Goal: Information Seeking & Learning: Understand process/instructions

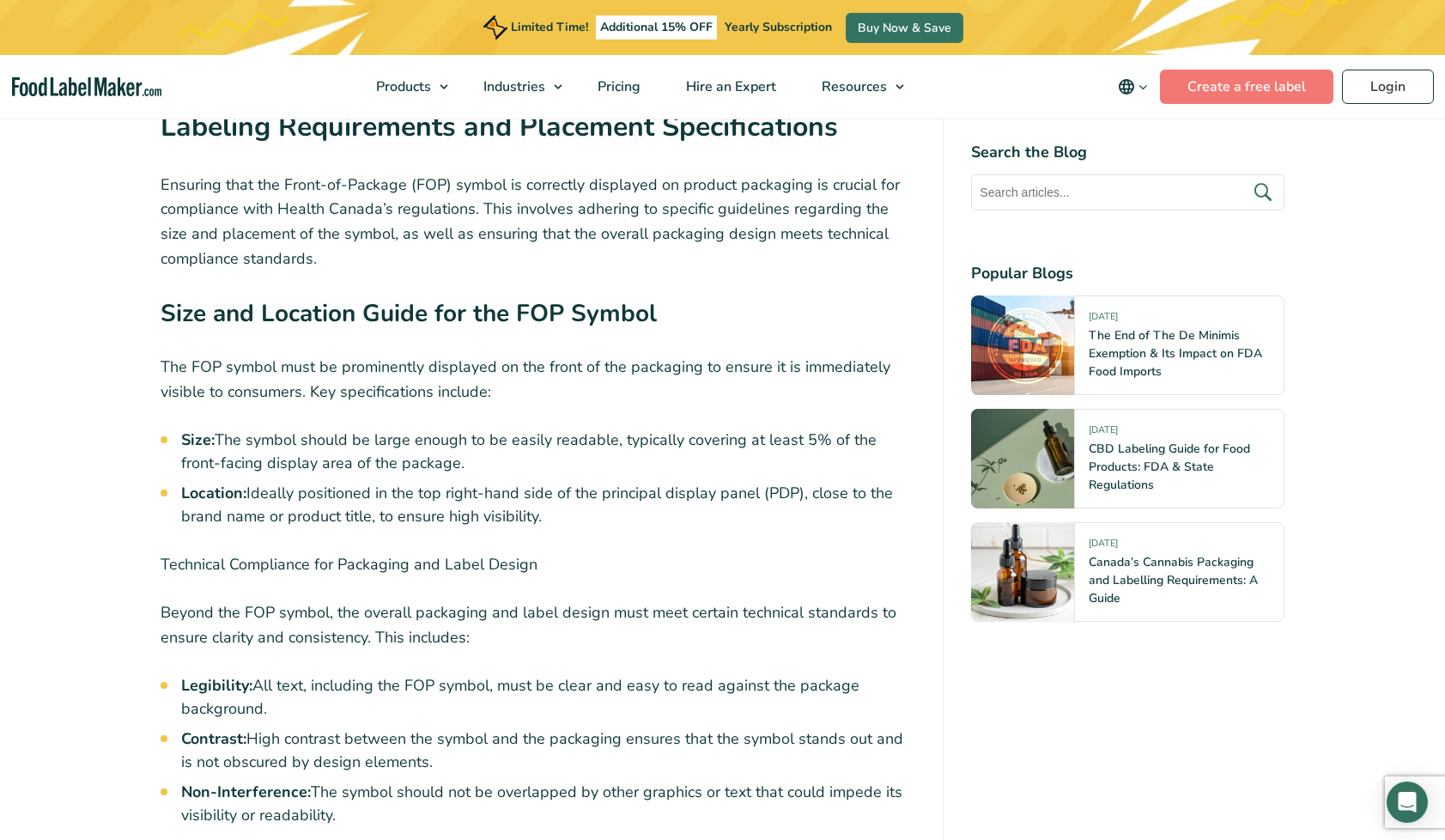
click at [574, 428] on li "Size: The symbol should be large enough to be easily readable, typically coveri…" at bounding box center [548, 451] width 735 height 47
click at [713, 428] on li "Size: The symbol should be large enough to be easily readable, typically coveri…" at bounding box center [548, 451] width 735 height 47
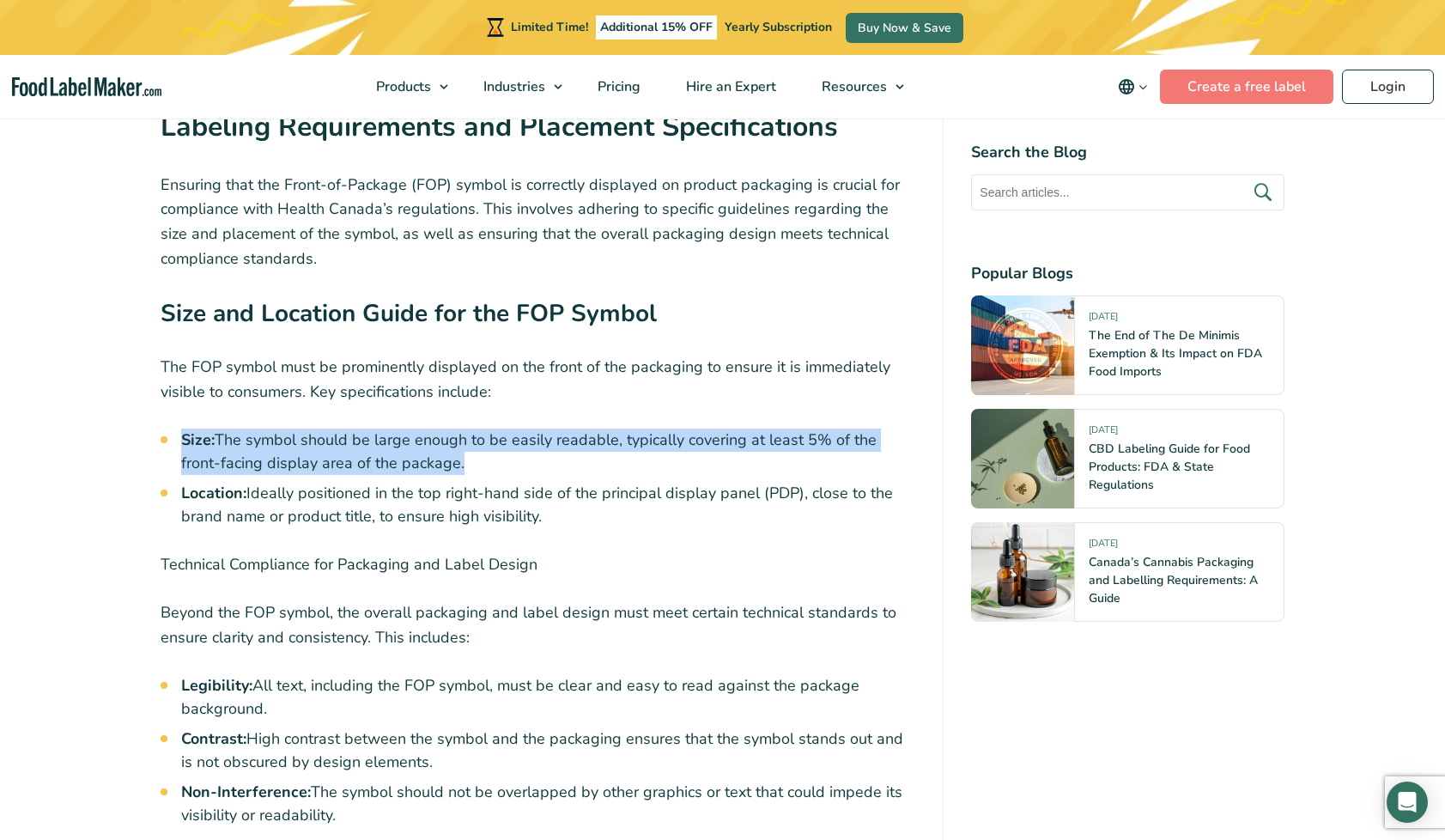
click at [713, 428] on li "Size: The symbol should be large enough to be easily readable, typically coveri…" at bounding box center [548, 451] width 735 height 47
click at [327, 428] on li "Size: The symbol should be large enough to be easily readable, typically coveri…" at bounding box center [548, 451] width 735 height 47
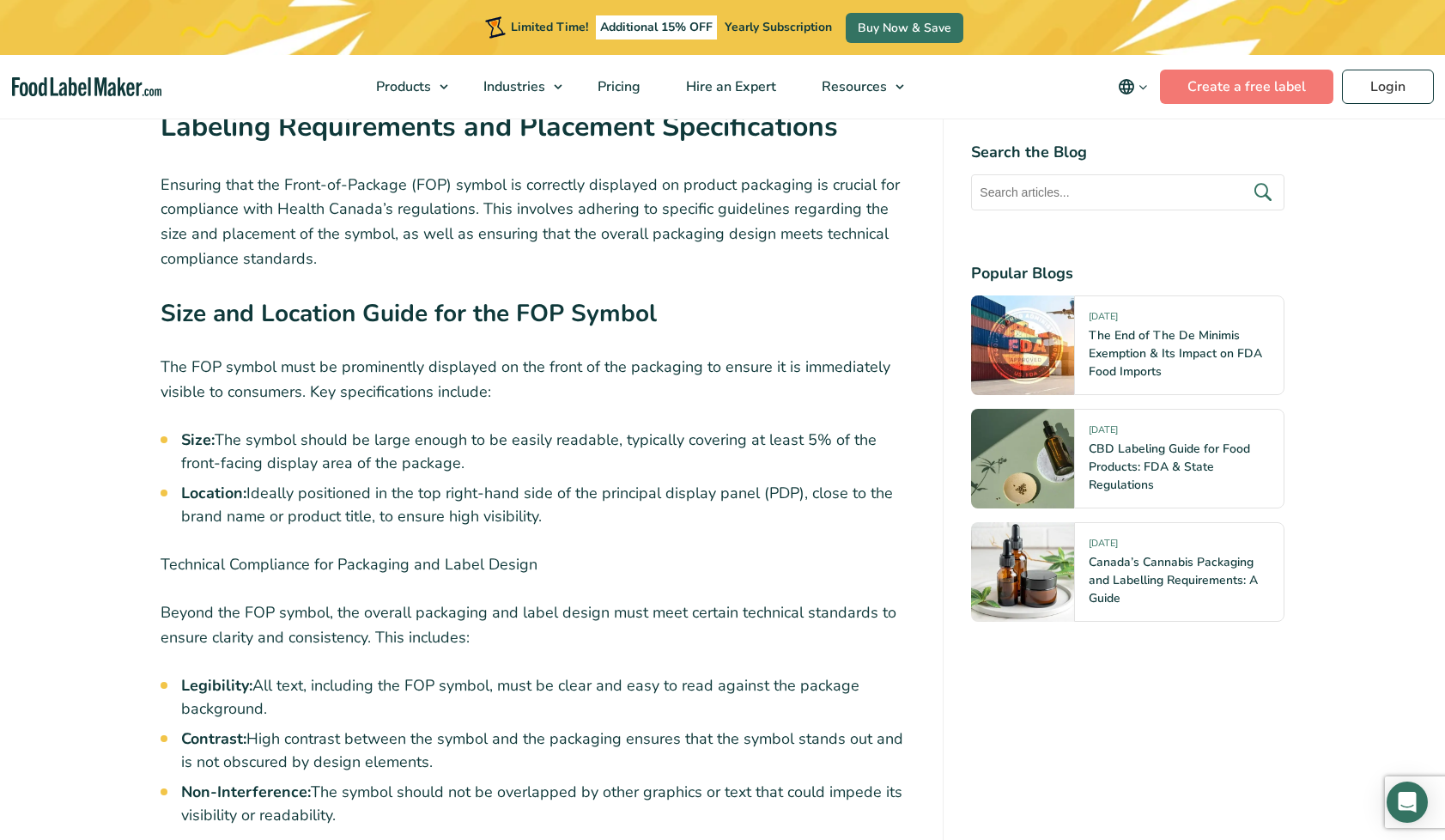
drag, startPoint x: 422, startPoint y: 373, endPoint x: 224, endPoint y: 366, distance: 198.1
click at [224, 428] on li "Size: The symbol should be large enough to be easily readable, typically coveri…" at bounding box center [548, 451] width 735 height 47
click at [338, 482] on li "Location: Ideally positioned in the top right-hand side of the principal displa…" at bounding box center [548, 504] width 735 height 47
click at [546, 482] on li "Location: Ideally positioned in the top right-hand side of the principal displa…" at bounding box center [548, 504] width 735 height 47
drag, startPoint x: 544, startPoint y: 428, endPoint x: 178, endPoint y: 338, distance: 376.9
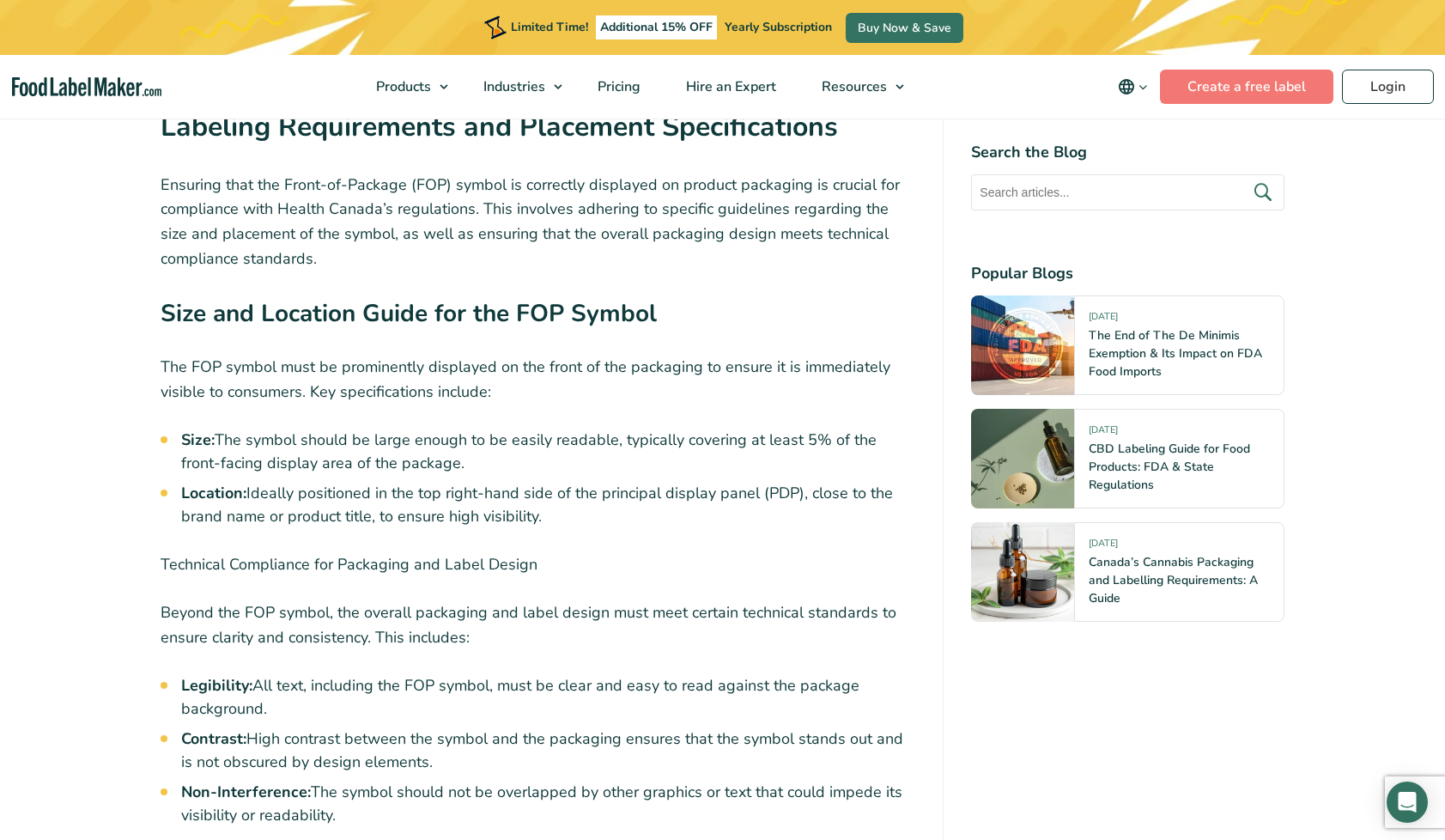
copy ul "Size: The symbol should be large enough to be easily readable, typically coveri…"
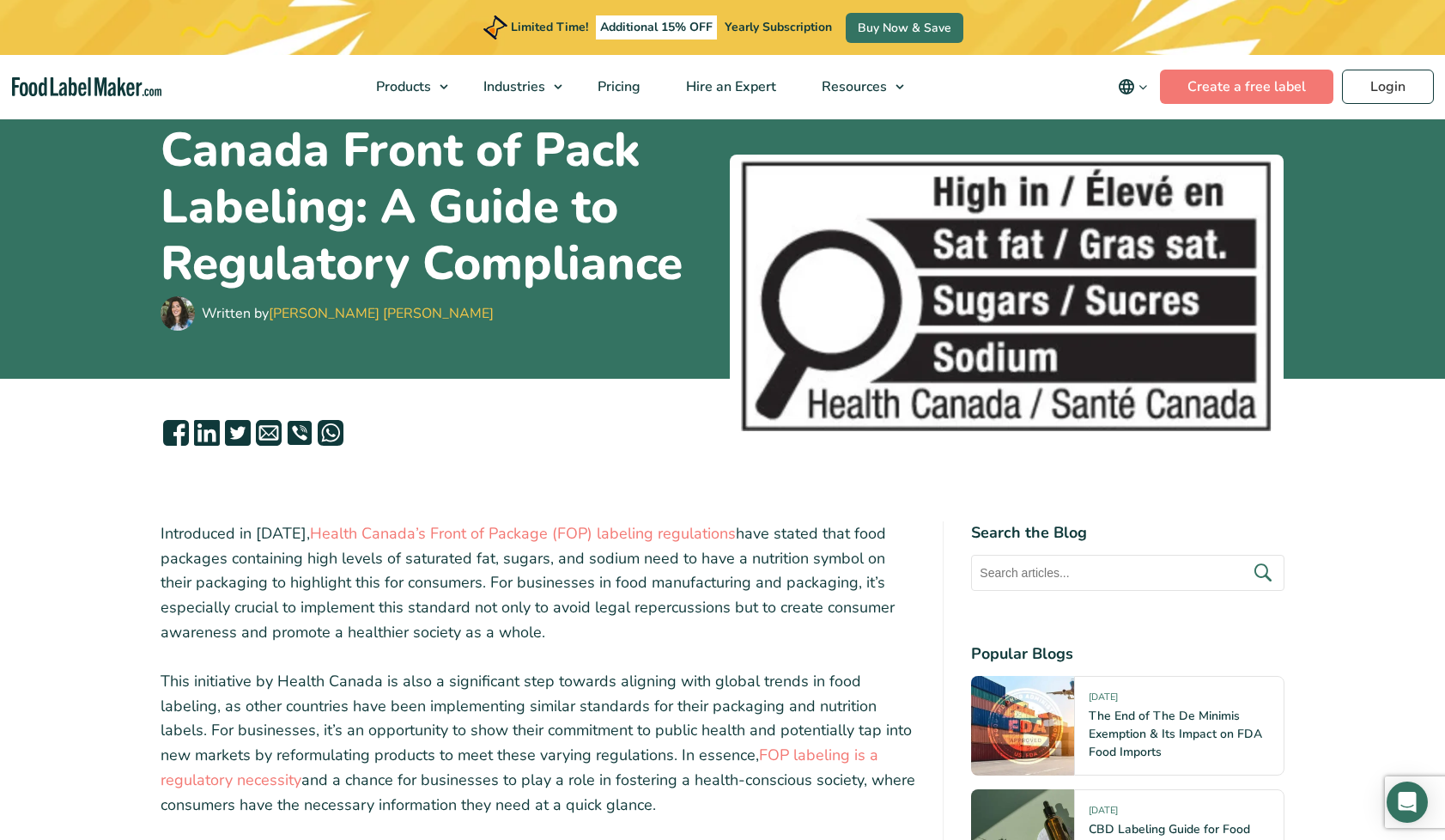
scroll to position [130, 0]
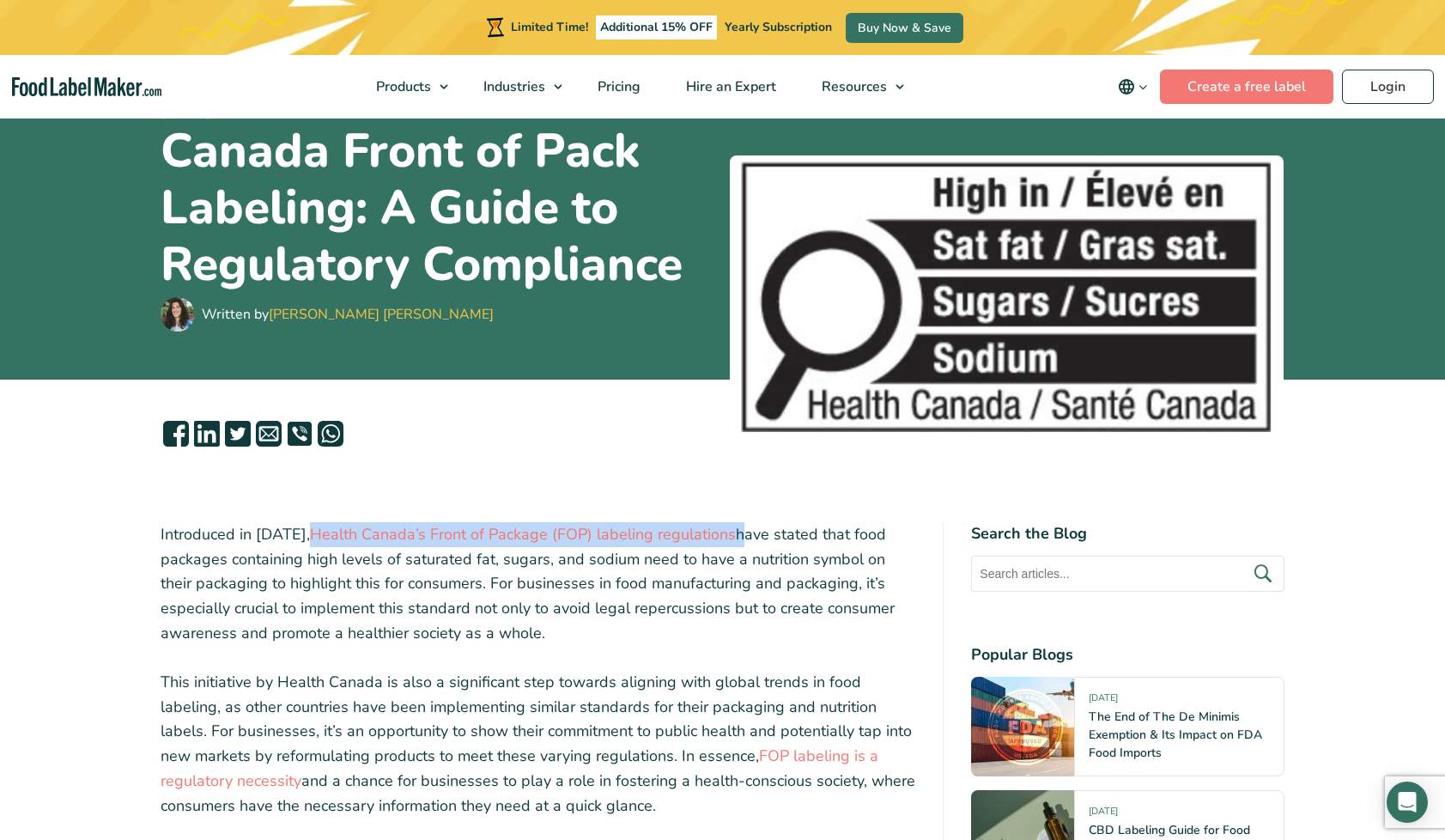
drag, startPoint x: 297, startPoint y: 529, endPoint x: 722, endPoint y: 532, distance: 425.0
click at [722, 532] on p "Introduced in [DATE], Health Canada’s Front of Package (FOP) labeling regulatio…" at bounding box center [538, 584] width 756 height 124
copy p "Health Canada’s Front of Package (FOP) labeling regulations"
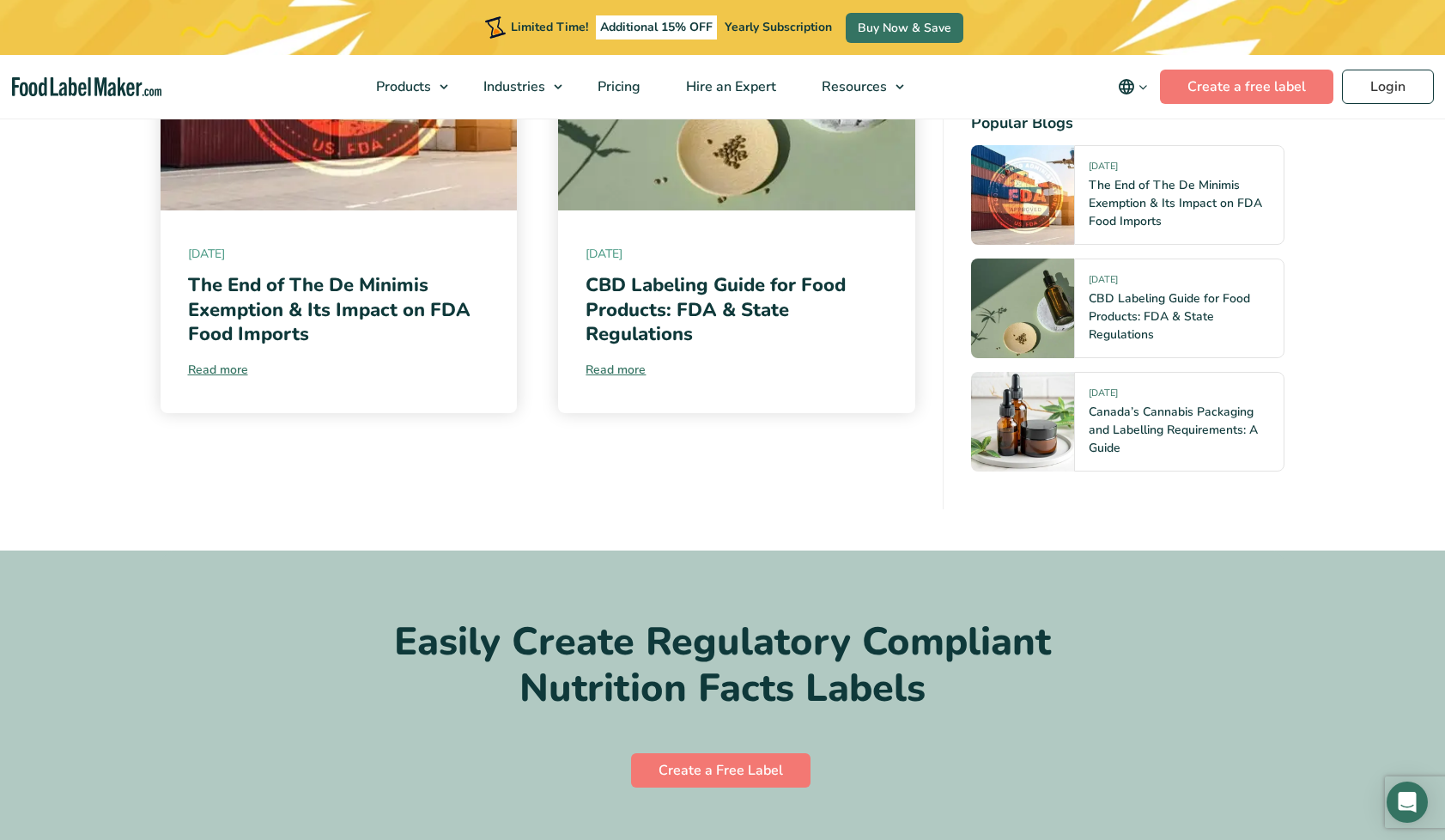
scroll to position [7750, 0]
